Goal: Book appointment/travel/reservation

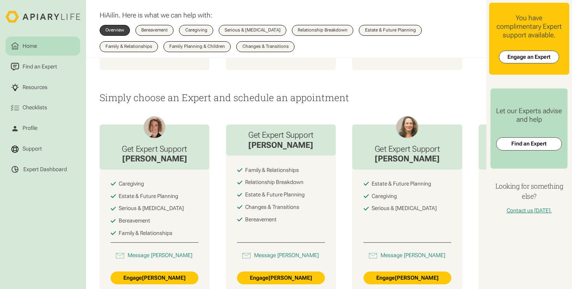
scroll to position [421, 0]
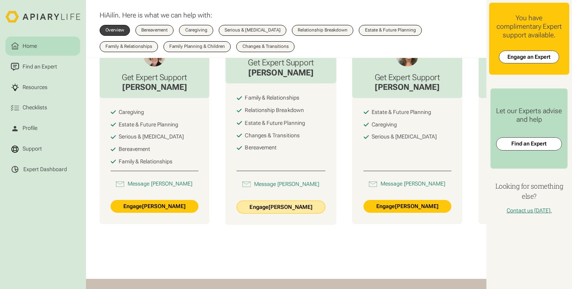
click at [280, 213] on link "Engage Nelly Romero" at bounding box center [280, 206] width 89 height 13
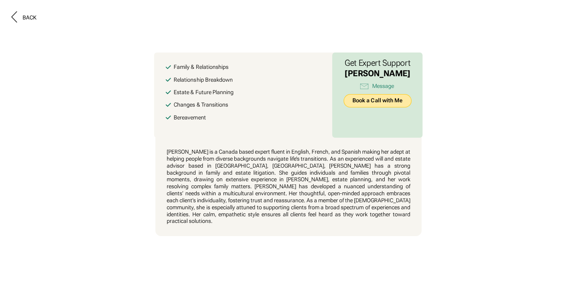
click at [364, 106] on link "Book a Call with Me" at bounding box center [378, 100] width 68 height 13
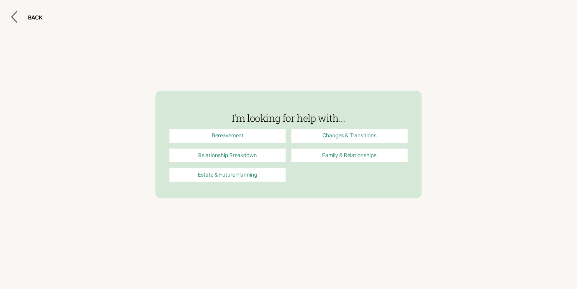
click at [241, 135] on link "Bereavement" at bounding box center [228, 136] width 116 height 14
click at [351, 136] on link "Changes & Transitions" at bounding box center [350, 136] width 116 height 14
click at [31, 17] on div "BACK" at bounding box center [35, 17] width 14 height 7
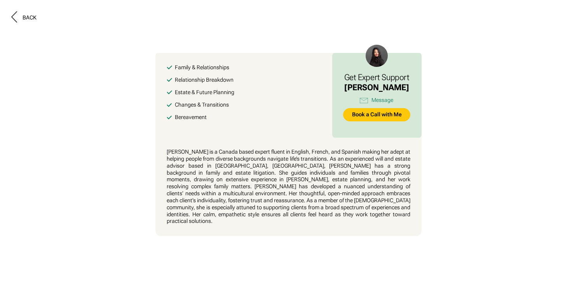
click at [26, 14] on div "Back" at bounding box center [30, 17] width 14 height 7
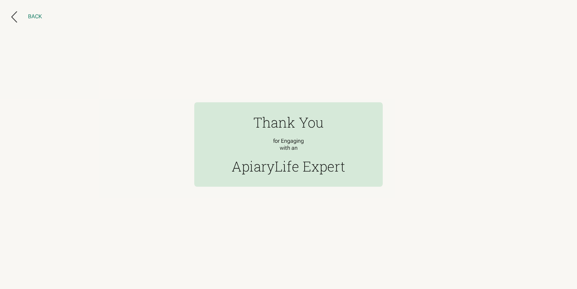
click at [33, 14] on div "Back" at bounding box center [35, 16] width 14 height 7
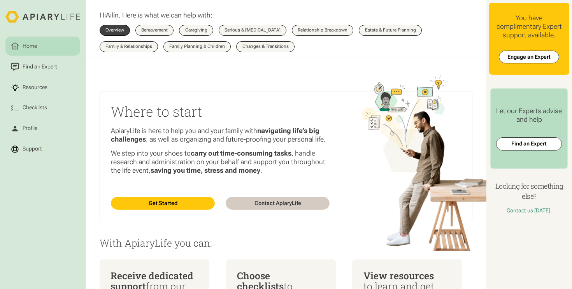
scroll to position [350, 0]
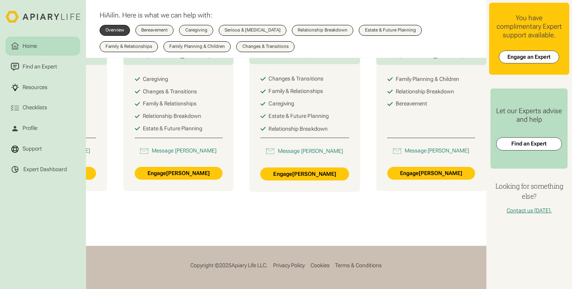
scroll to position [407, 0]
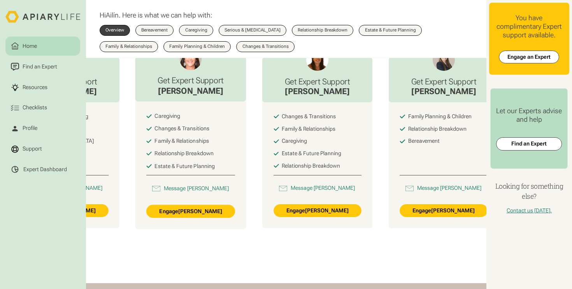
scroll to position [295, 0]
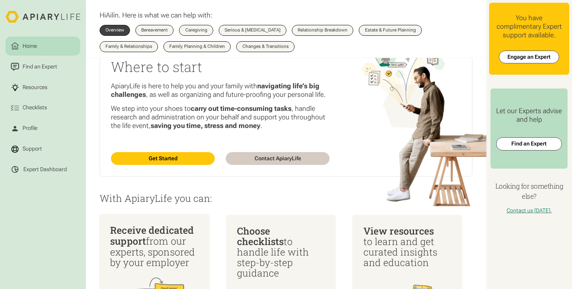
scroll to position [208, 0]
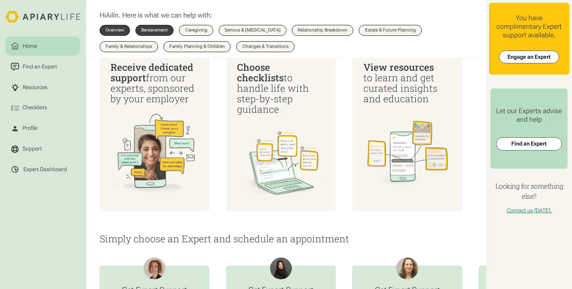
click at [162, 31] on div "Bereavement" at bounding box center [154, 30] width 26 height 5
